Goal: Task Accomplishment & Management: Manage account settings

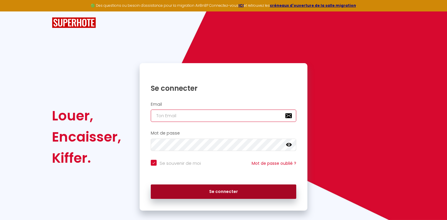
type input "[PERSON_NAME][EMAIL_ADDRESS][DOMAIN_NAME]"
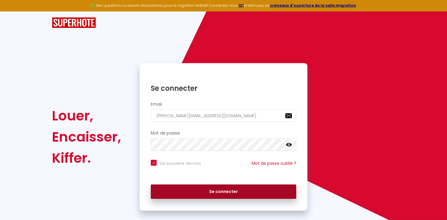
click at [221, 192] on button "Se connecter" at bounding box center [223, 191] width 145 height 15
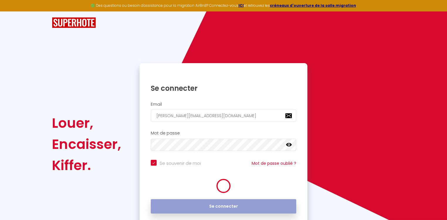
checkbox input "true"
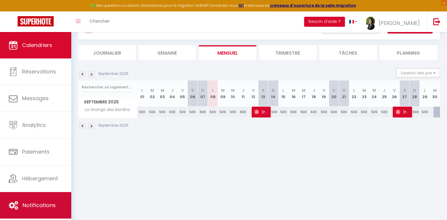
scroll to position [21, 0]
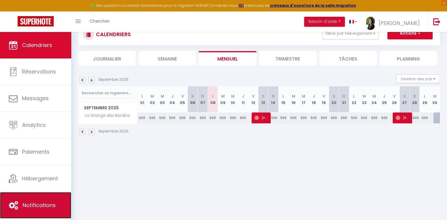
click at [40, 207] on span "Notifications" at bounding box center [39, 204] width 33 height 7
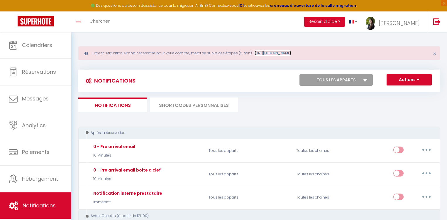
click at [291, 54] on link "[URL][DOMAIN_NAME]" at bounding box center [273, 52] width 36 height 5
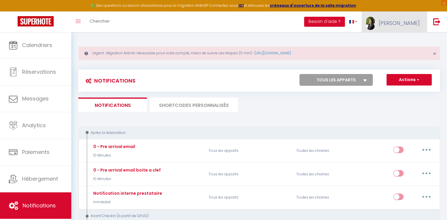
click at [409, 23] on span "[PERSON_NAME]" at bounding box center [399, 22] width 41 height 7
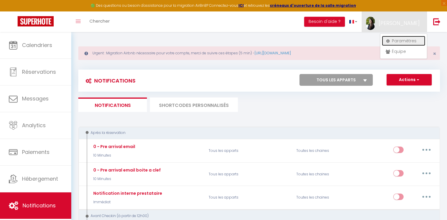
click at [404, 45] on link "Paramètres" at bounding box center [403, 41] width 43 height 10
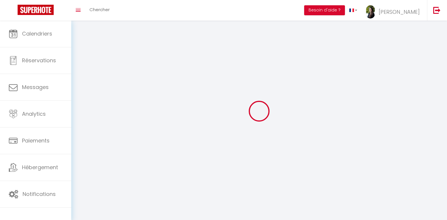
select select "fr"
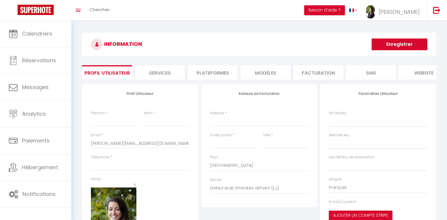
type input "[PERSON_NAME]"
type input "Violin"
type input "0783646114"
type input "[STREET_ADDRESS][PERSON_NAME]"
type input "16430"
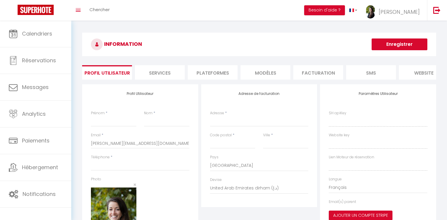
type input "CHAMPNIERS"
select select "28"
type input "eQ5hQt4C2bRJ696cncuqtPiXx"
type input "nkhRxnnPN1e6NGjo87zpTjccY"
type input "[URL][DOMAIN_NAME]"
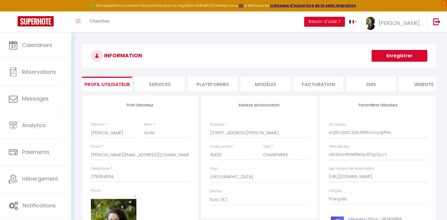
click at [218, 85] on li "Plateformes" at bounding box center [213, 84] width 50 height 14
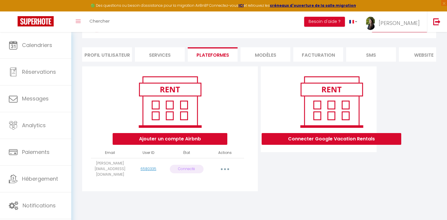
scroll to position [32, 0]
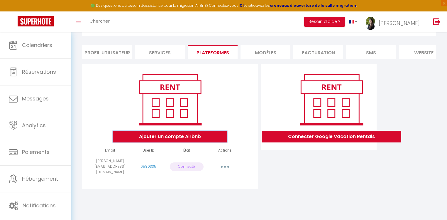
click at [174, 142] on button "Ajouter un compte Airbnb" at bounding box center [170, 137] width 115 height 12
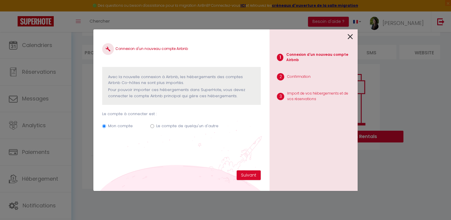
click at [184, 126] on label "Le compte de quelqu'un d'autre" at bounding box center [187, 126] width 62 height 6
click at [154, 126] on input "Le compte de quelqu'un d'autre" at bounding box center [152, 126] width 4 height 4
radio input "true"
radio input "false"
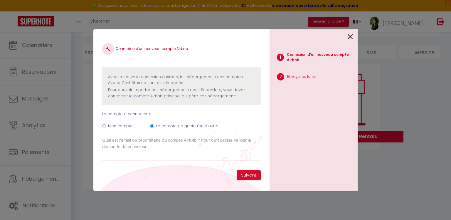
click at [196, 154] on input "Email connexion Airbnb" at bounding box center [181, 155] width 158 height 11
type input "ù"
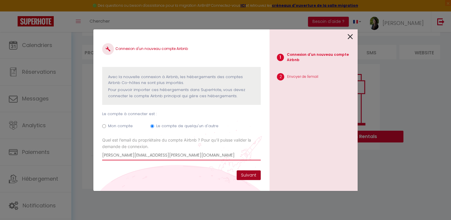
type input "[PERSON_NAME][EMAIL_ADDRESS][PERSON_NAME][DOMAIN_NAME]"
click at [244, 173] on button "Suivant" at bounding box center [248, 175] width 24 height 10
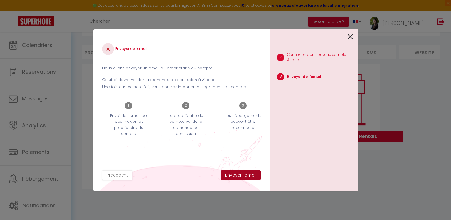
click at [243, 177] on button "Envoyer l'email" at bounding box center [241, 175] width 40 height 10
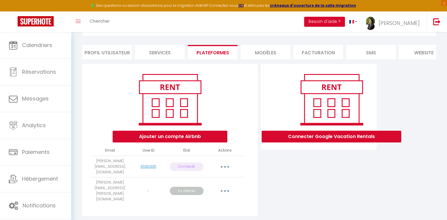
scroll to position [34, 0]
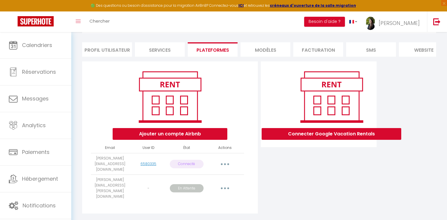
click at [326, 51] on li "Facturation" at bounding box center [318, 49] width 50 height 14
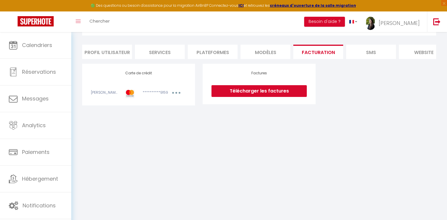
scroll to position [32, 0]
click at [226, 50] on li "Plateformes" at bounding box center [213, 52] width 50 height 14
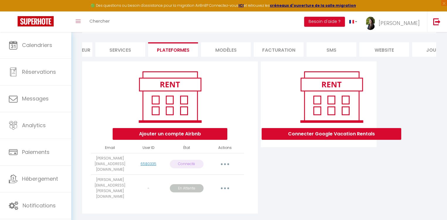
scroll to position [0, 68]
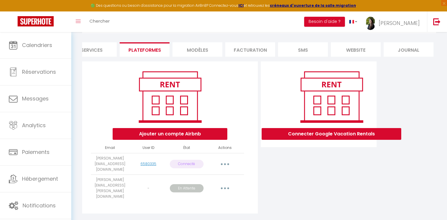
click at [228, 164] on button "button" at bounding box center [225, 163] width 16 height 9
click at [320, 164] on div "Connecter Google Vacation Rentals" at bounding box center [318, 138] width 119 height 155
